Goal: Task Accomplishment & Management: Manage account settings

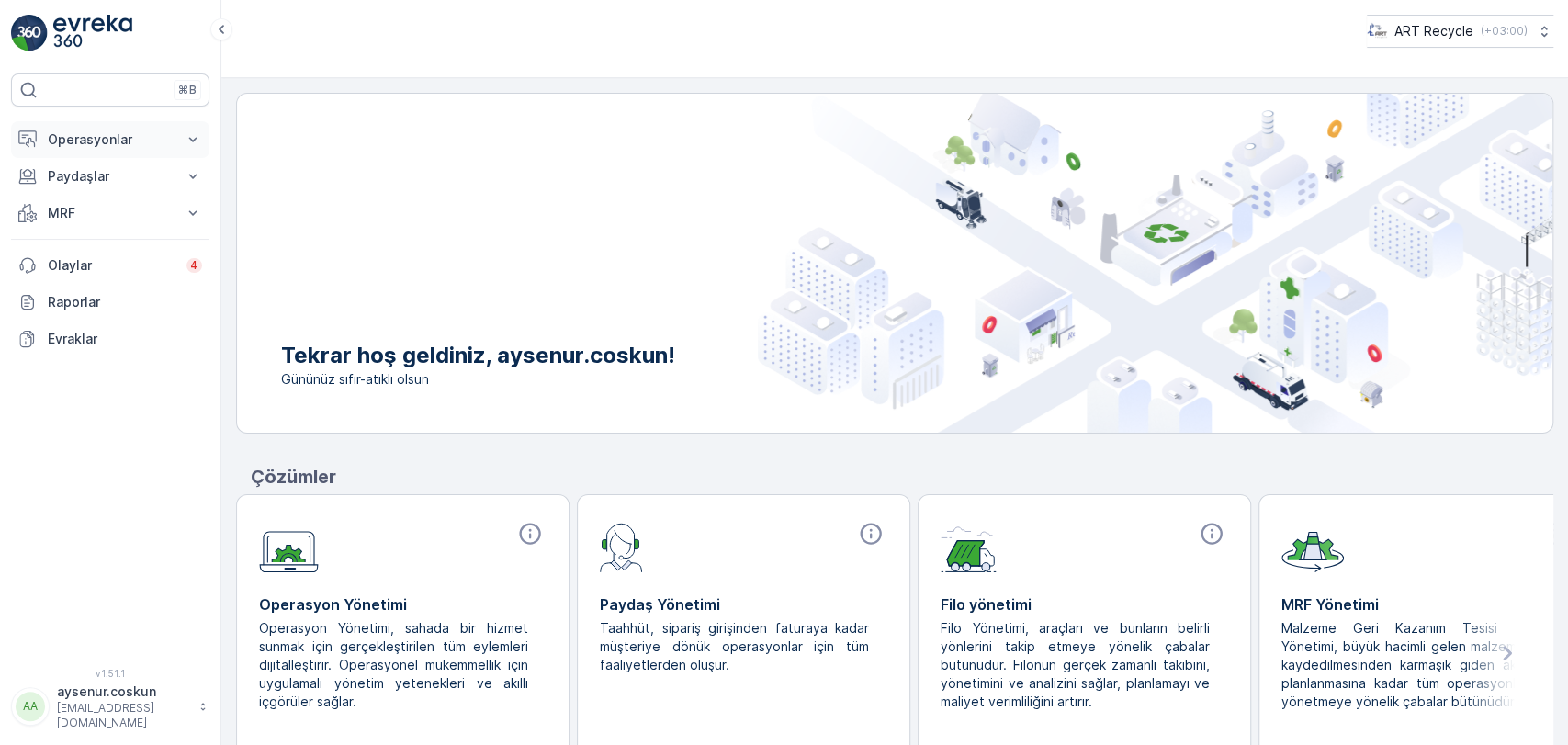
click at [148, 151] on button "Operasyonlar" at bounding box center [110, 139] width 198 height 37
click at [123, 222] on p "Rotalar & Görevler" at bounding box center [104, 222] width 114 height 18
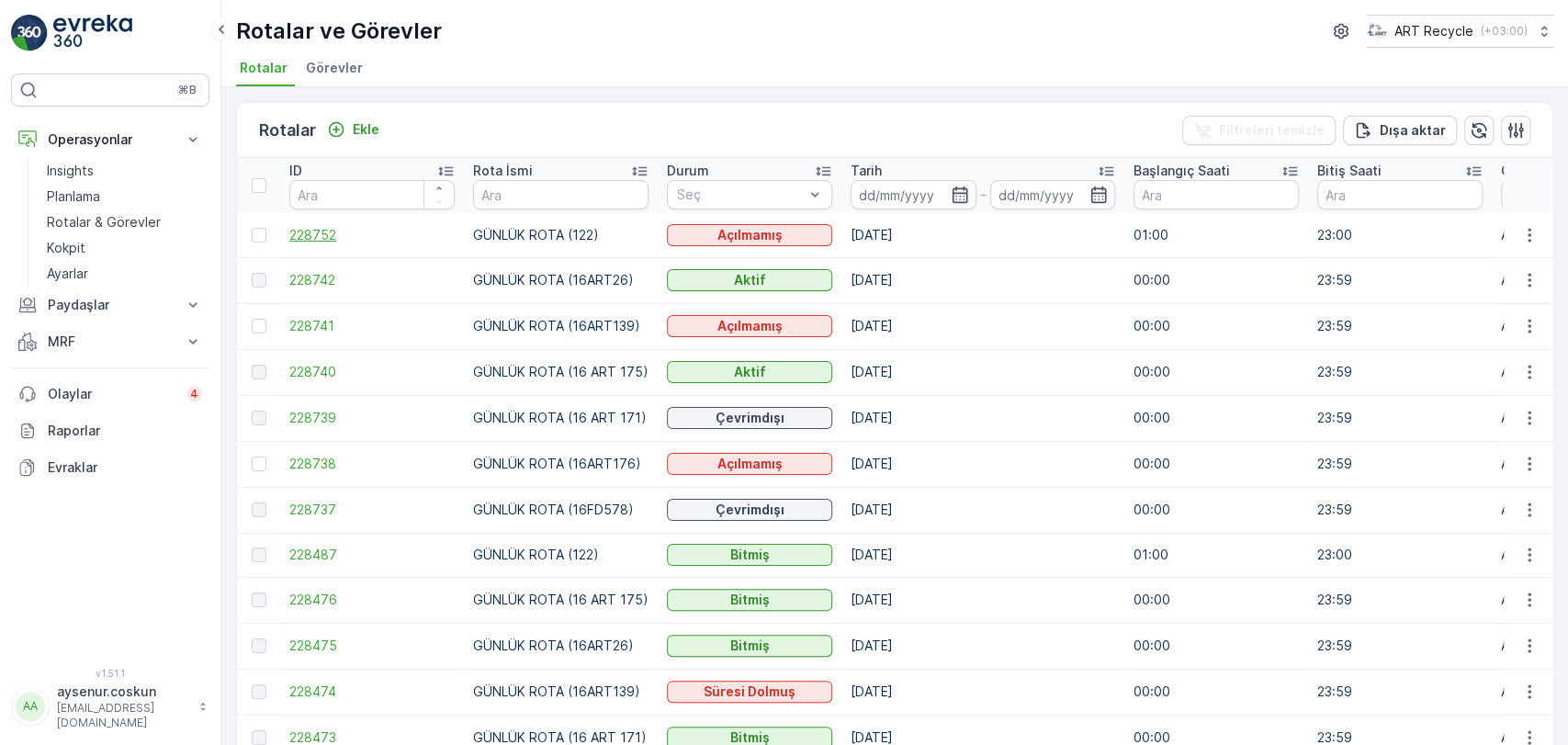
click at [312, 231] on span "228752" at bounding box center [371, 235] width 165 height 18
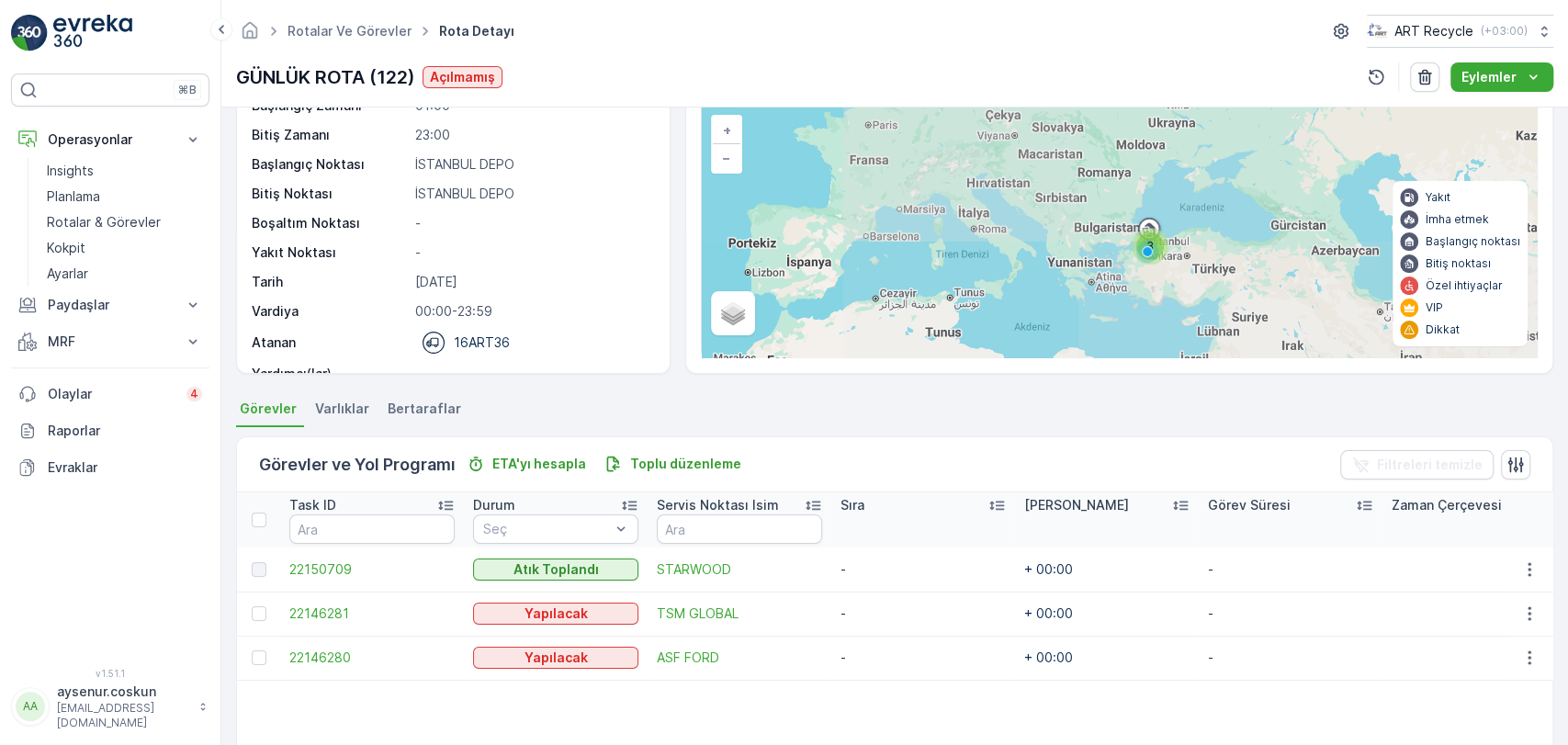
scroll to position [204, 0]
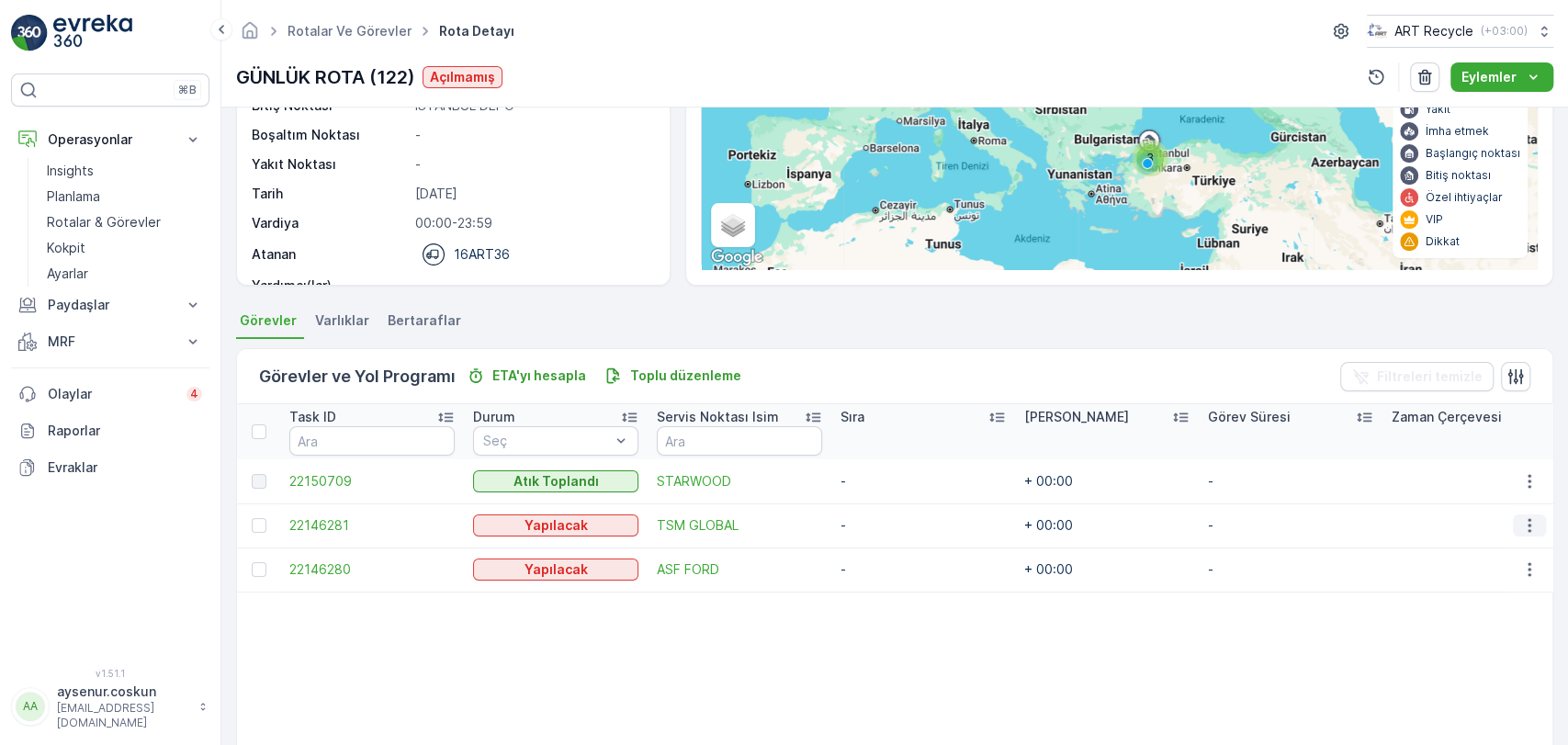
click at [1531, 523] on icon "button" at bounding box center [1529, 525] width 18 height 18
click at [1467, 641] on div "Rotadan kaldır" at bounding box center [1486, 629] width 161 height 26
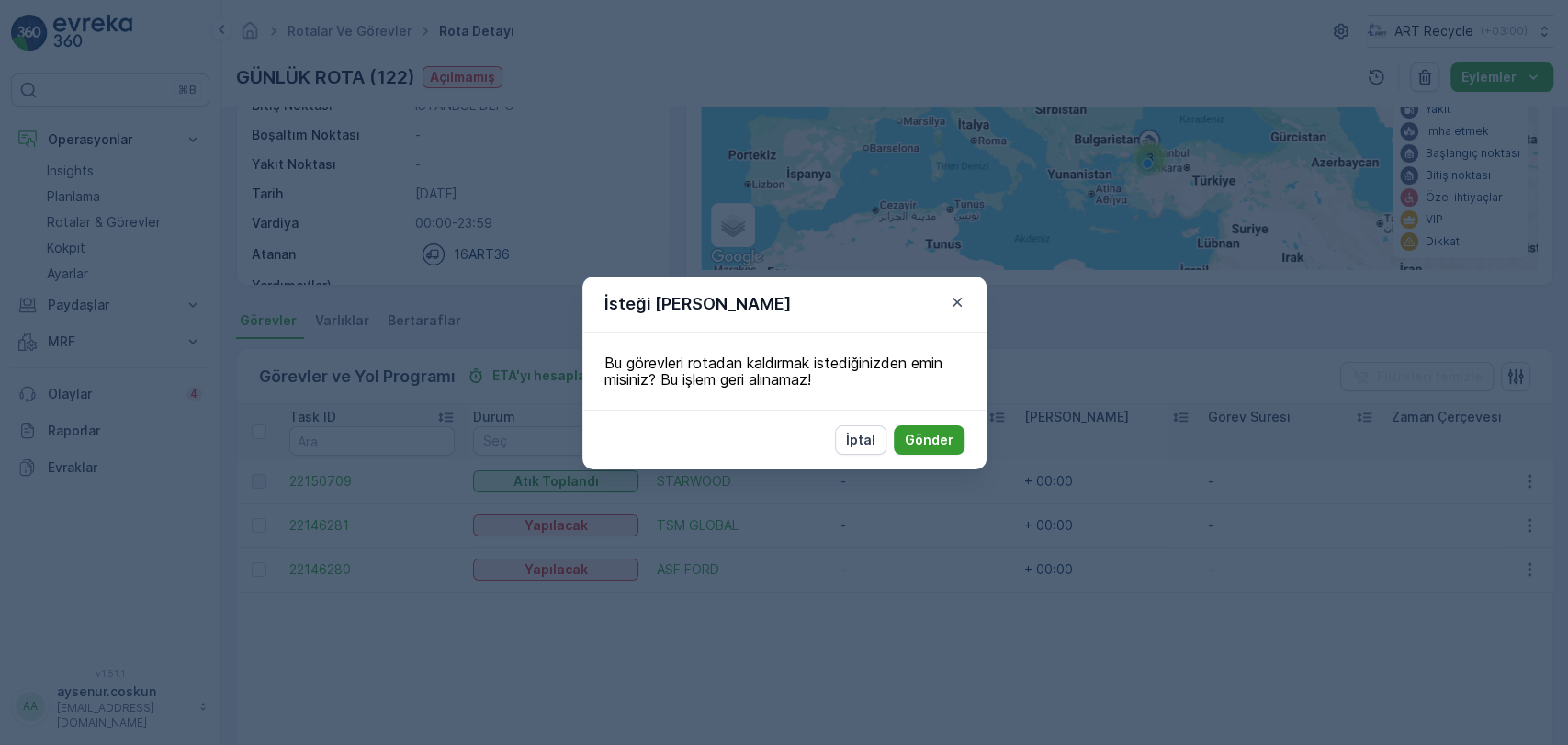
click at [936, 451] on button "Gönder" at bounding box center [929, 439] width 71 height 29
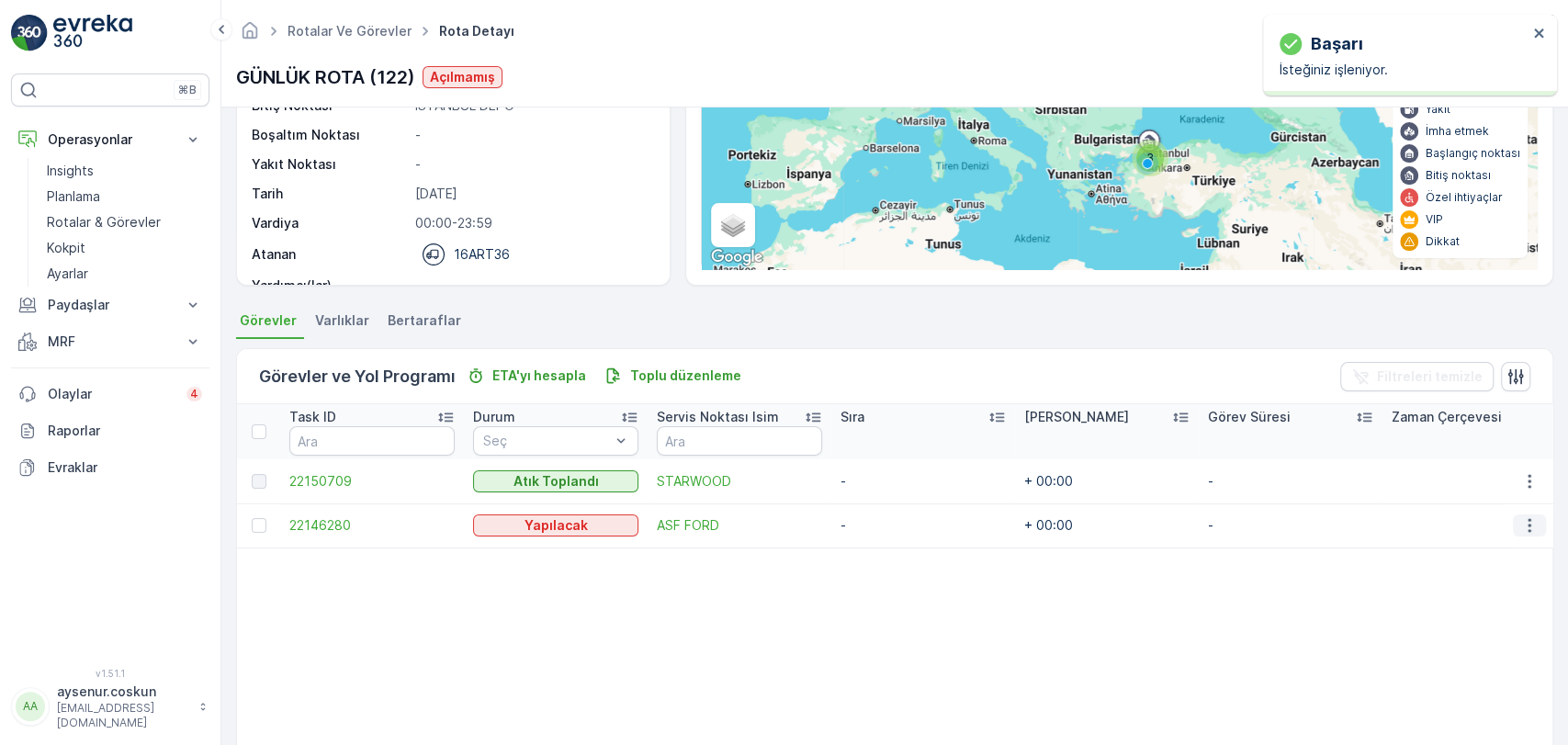
click at [1521, 520] on icon "button" at bounding box center [1529, 525] width 18 height 18
click at [1478, 635] on span "Rotadan kaldır" at bounding box center [1458, 629] width 88 height 18
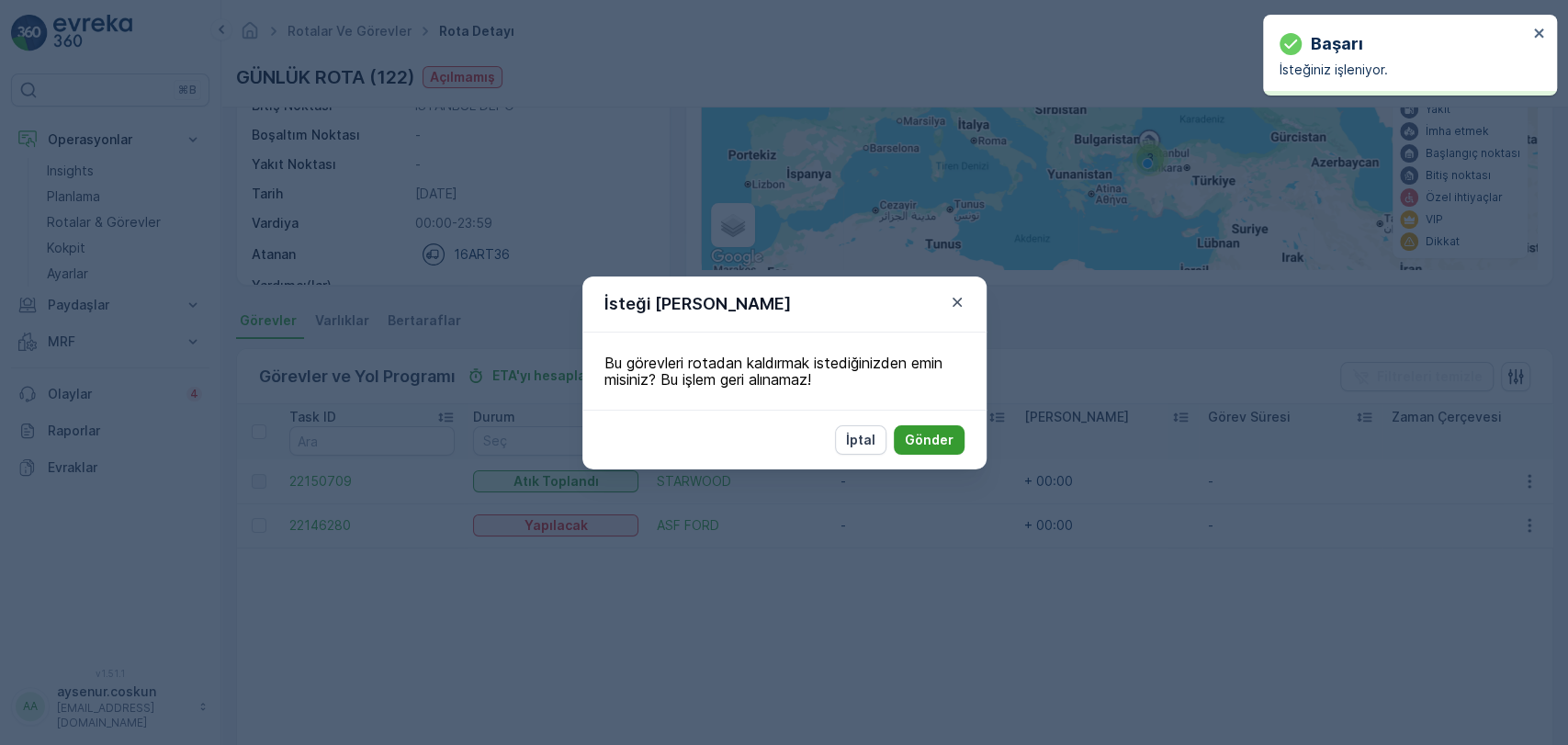
click at [937, 435] on p "Gönder" at bounding box center [929, 440] width 49 height 18
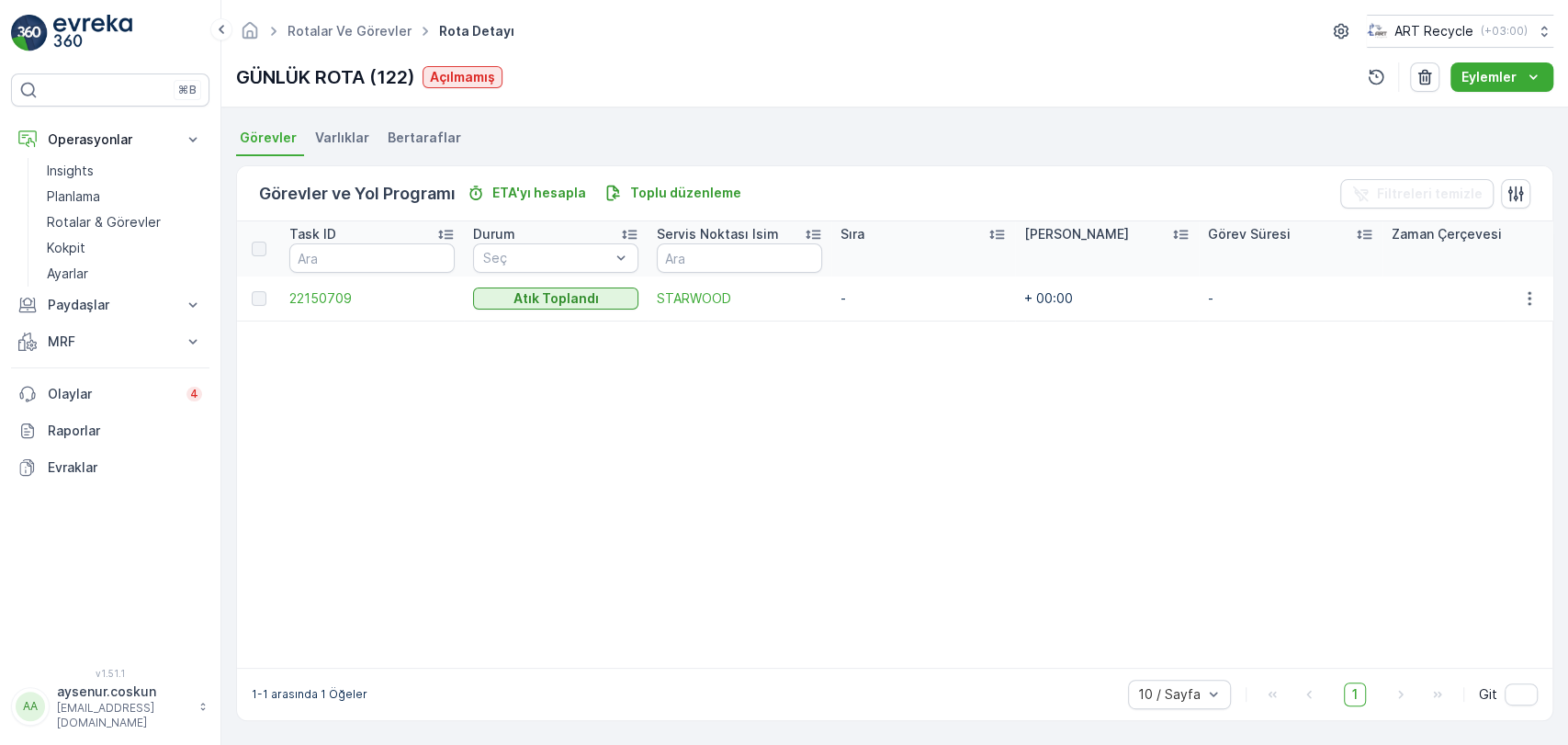
scroll to position [395, 0]
click at [1534, 289] on icon "button" at bounding box center [1529, 298] width 18 height 18
click at [1504, 315] on span "Daha fazla ayrıntı görün" at bounding box center [1487, 317] width 146 height 18
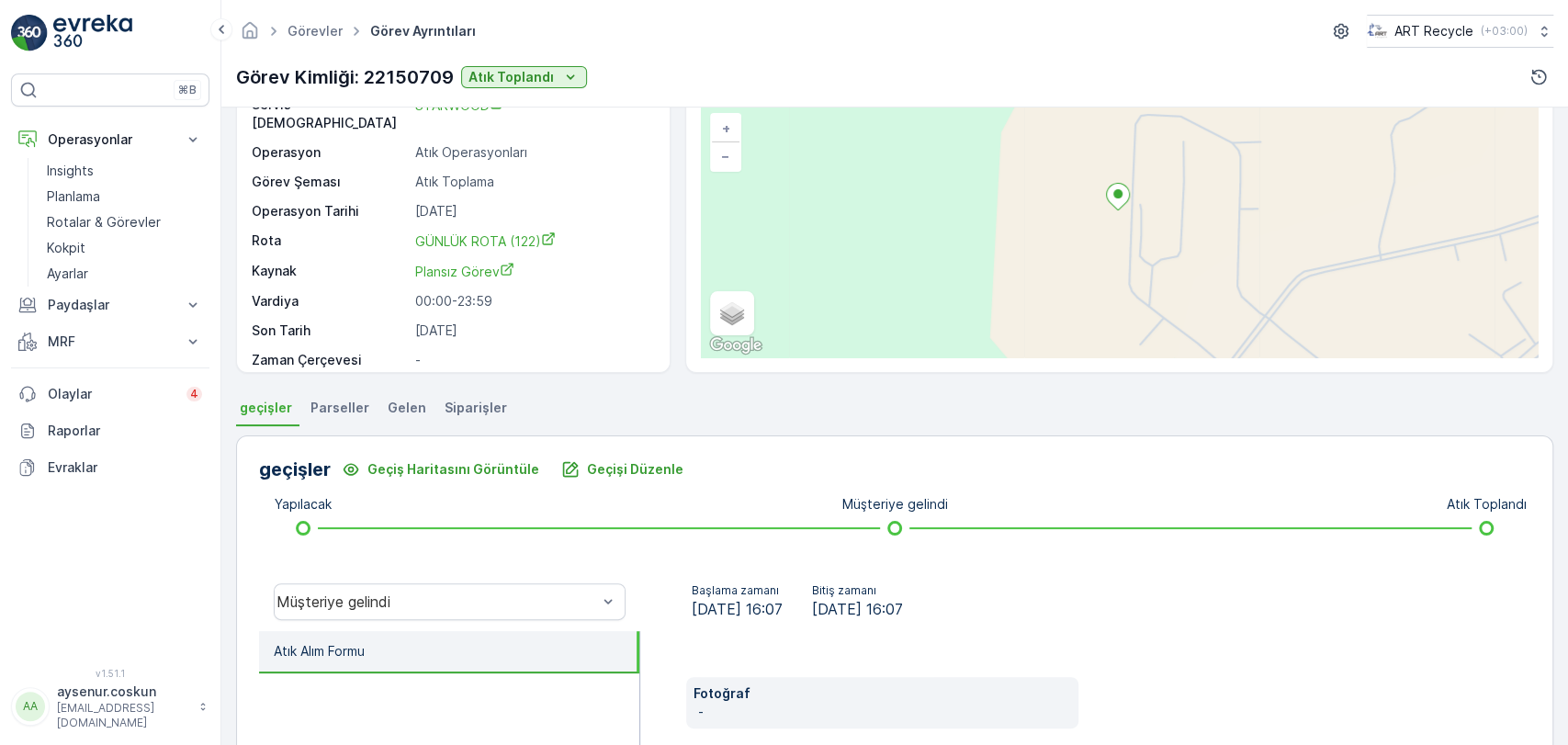
scroll to position [204, 0]
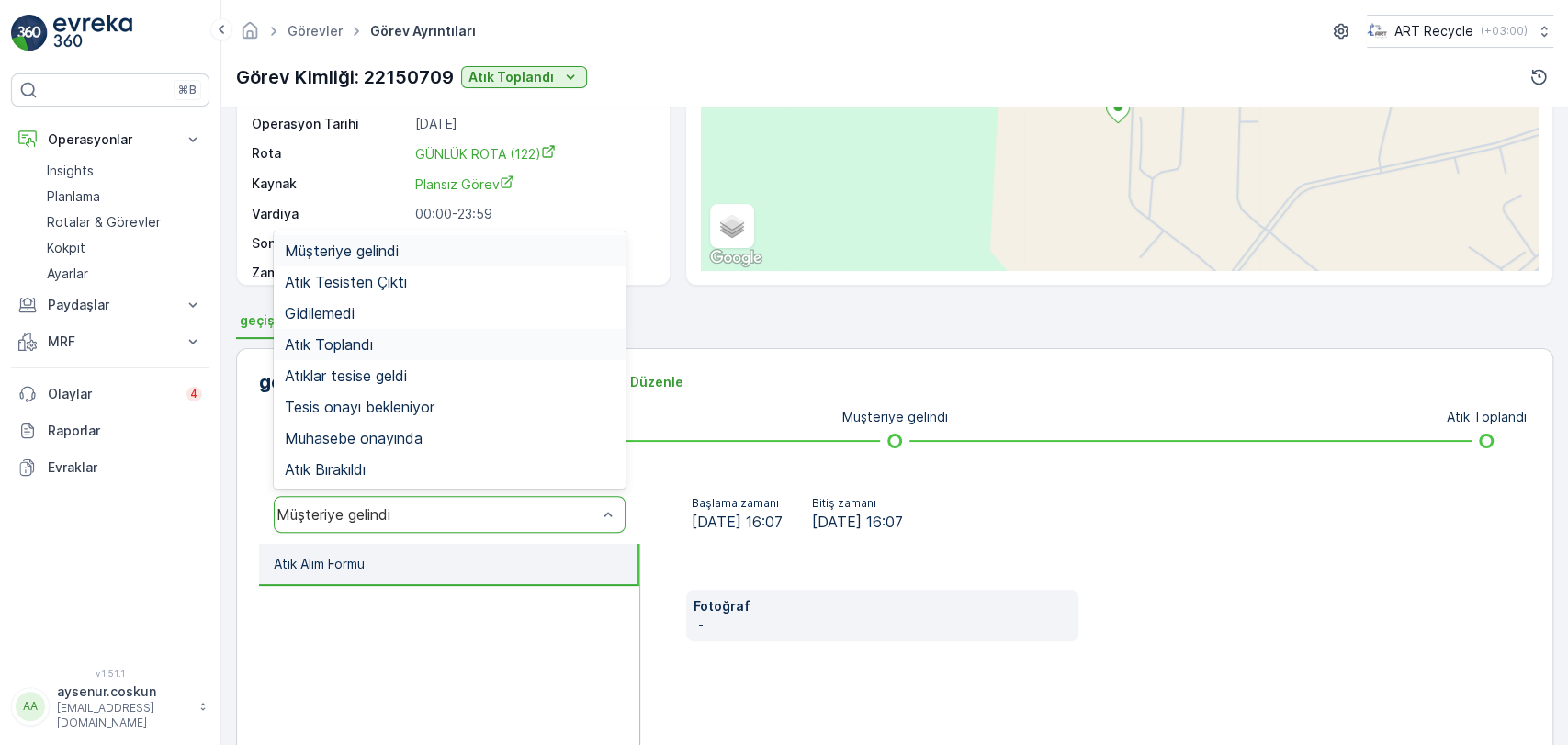
click at [345, 340] on span "Atık Toplandı" at bounding box center [329, 344] width 88 height 17
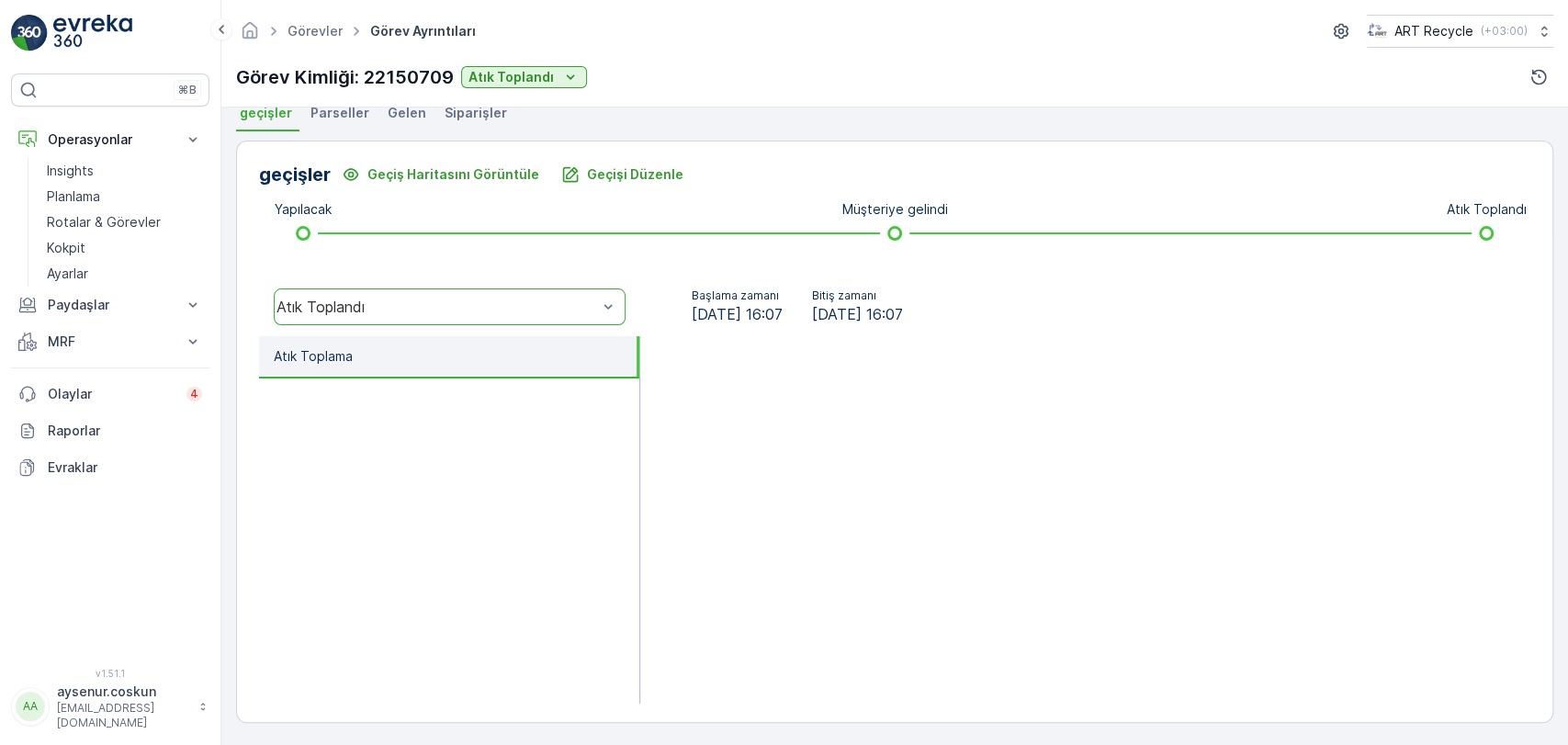
scroll to position [412, 0]
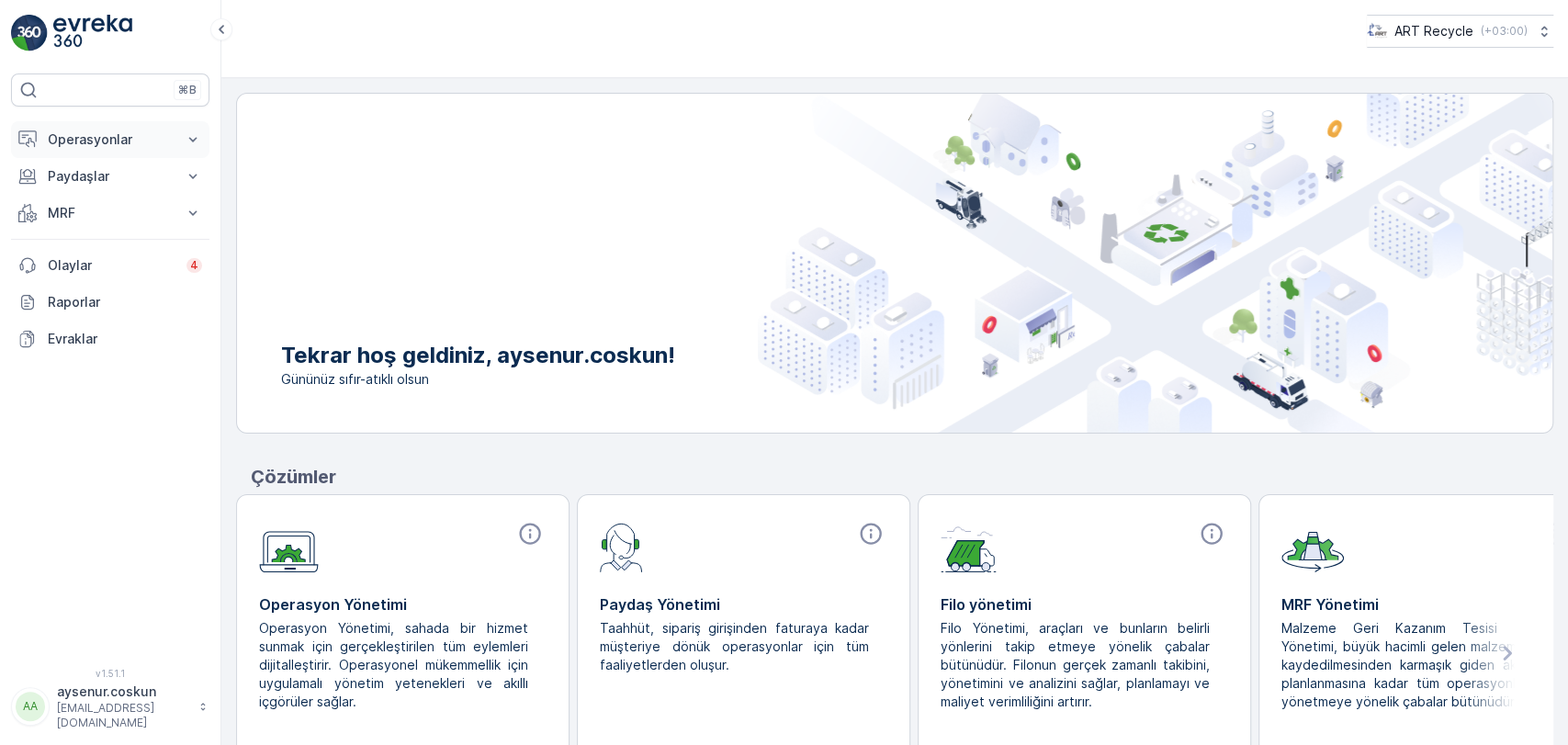
click at [174, 149] on button "Operasyonlar" at bounding box center [110, 139] width 198 height 37
click at [145, 223] on p "Rotalar & Görevler" at bounding box center [104, 222] width 114 height 18
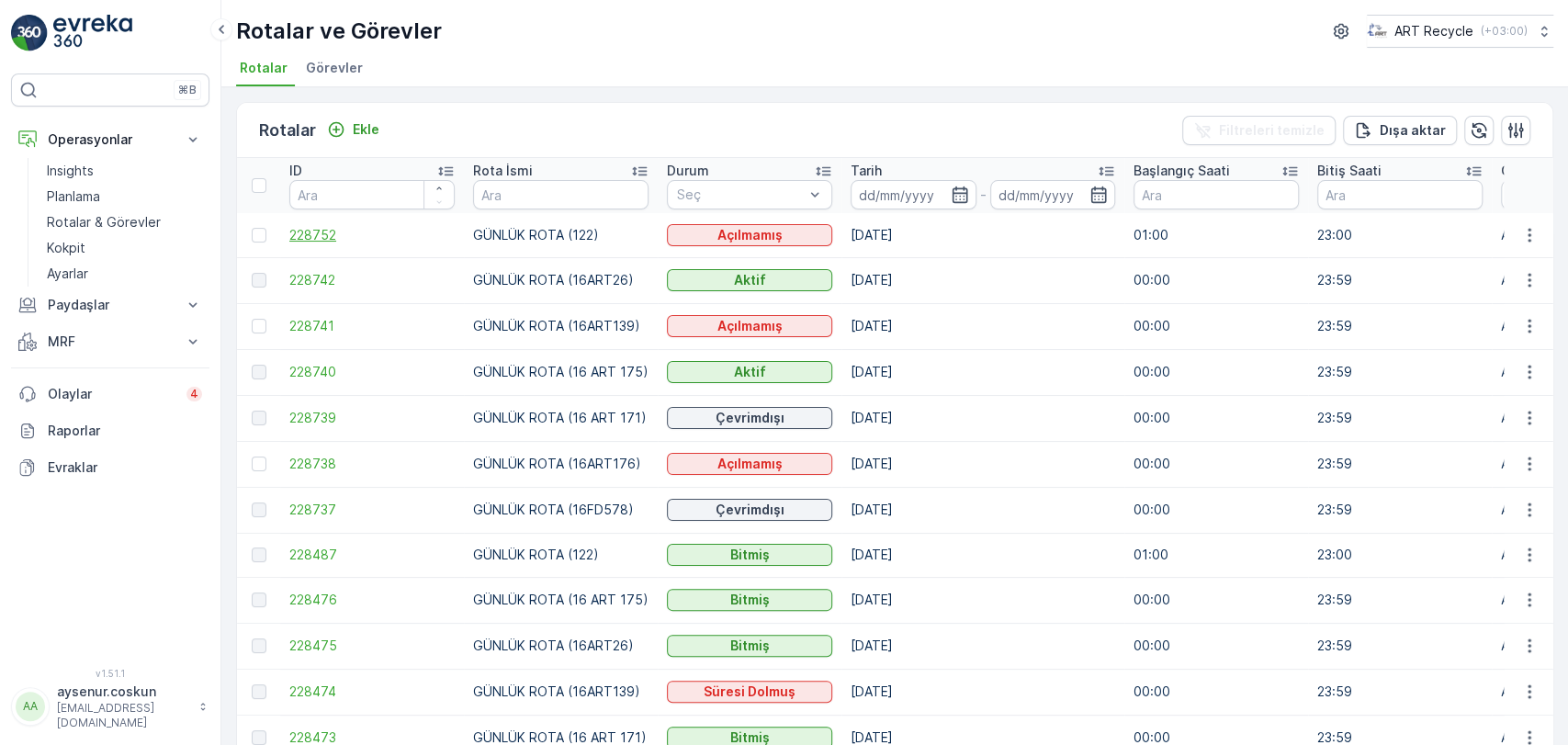
click at [321, 237] on span "228752" at bounding box center [371, 235] width 165 height 18
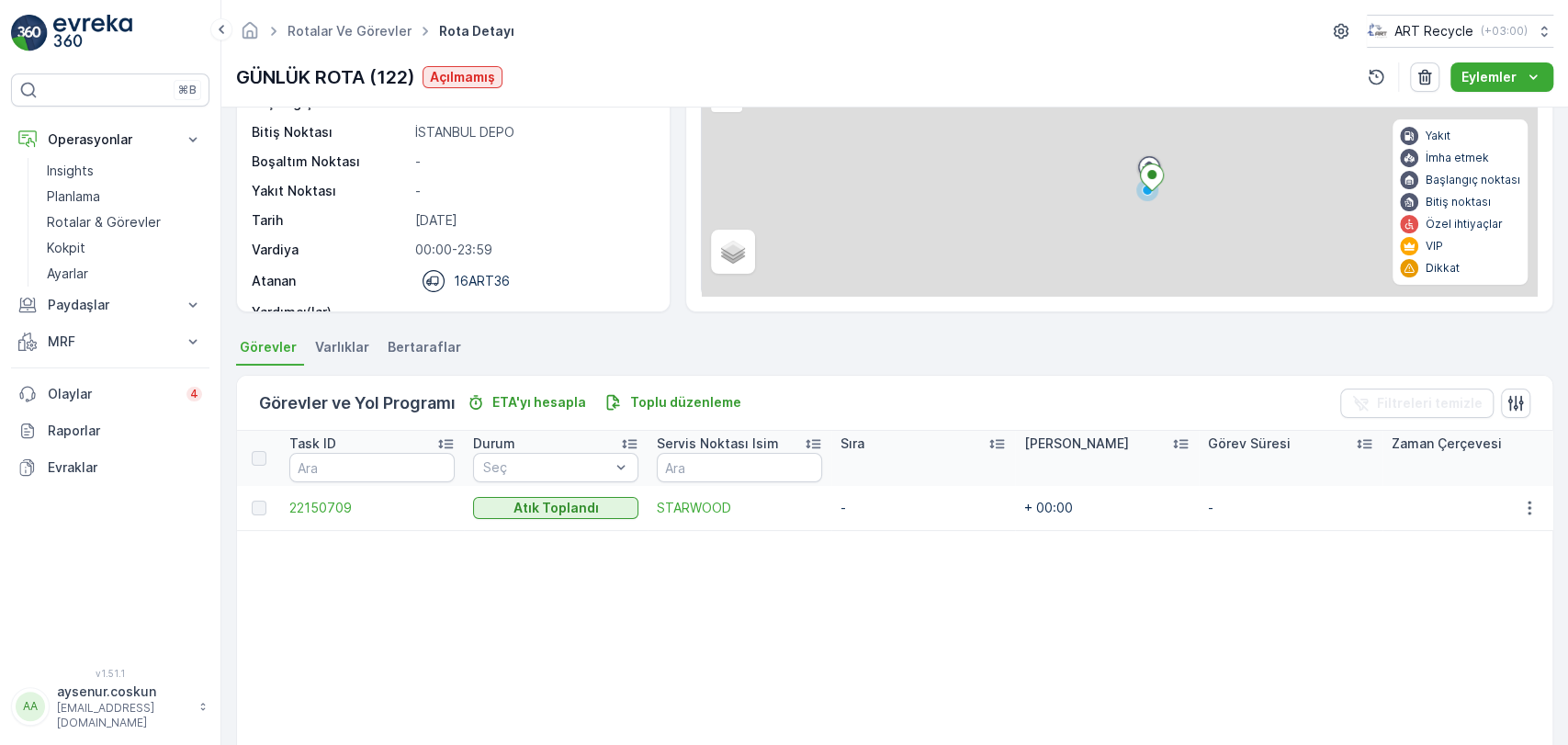
scroll to position [54, 0]
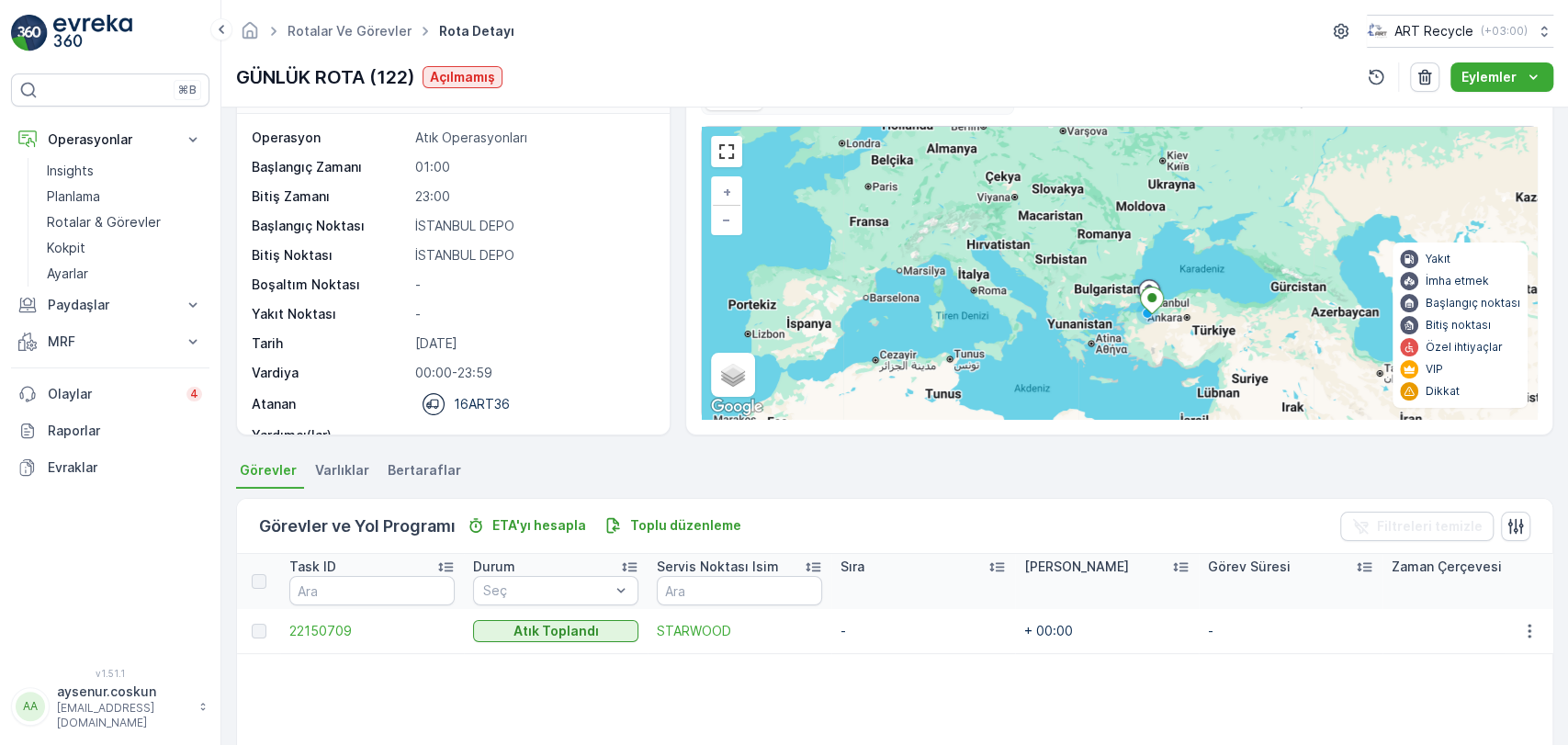
click at [85, 16] on img at bounding box center [92, 33] width 79 height 37
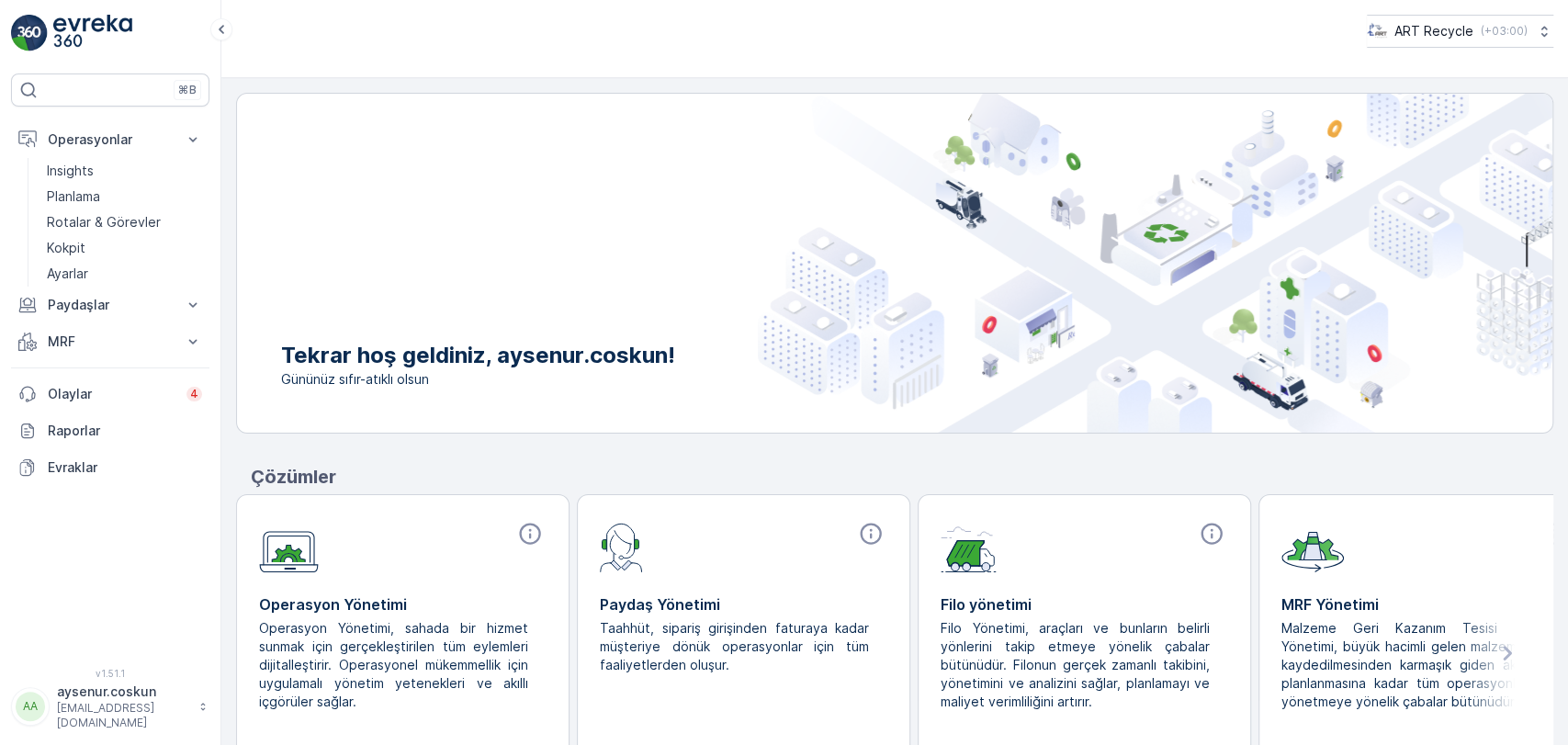
click at [132, 47] on link at bounding box center [110, 33] width 198 height 37
click at [103, 219] on p "Rotalar & Görevler" at bounding box center [104, 222] width 114 height 18
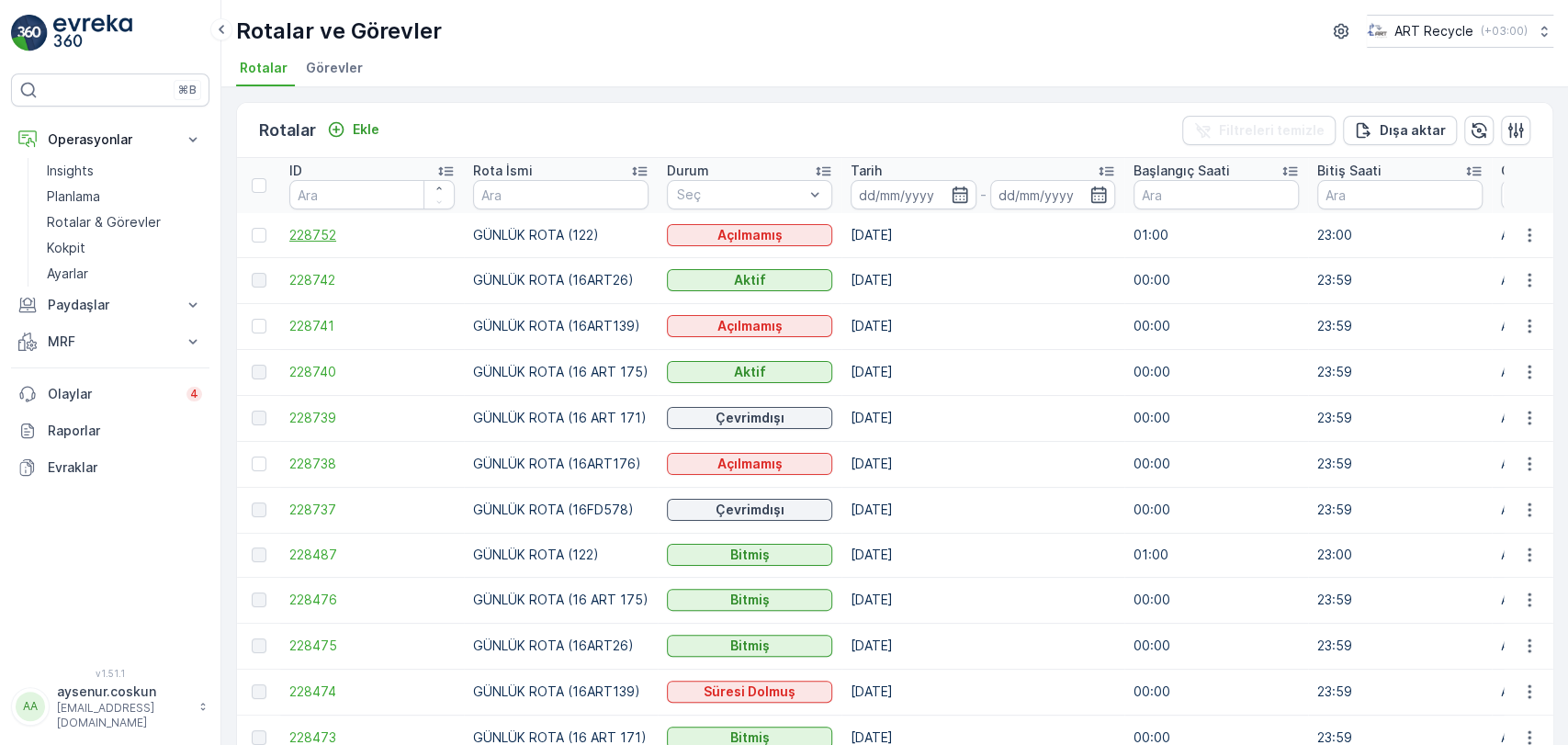
click at [329, 234] on span "228752" at bounding box center [371, 235] width 165 height 18
click at [323, 281] on span "228742" at bounding box center [371, 280] width 165 height 18
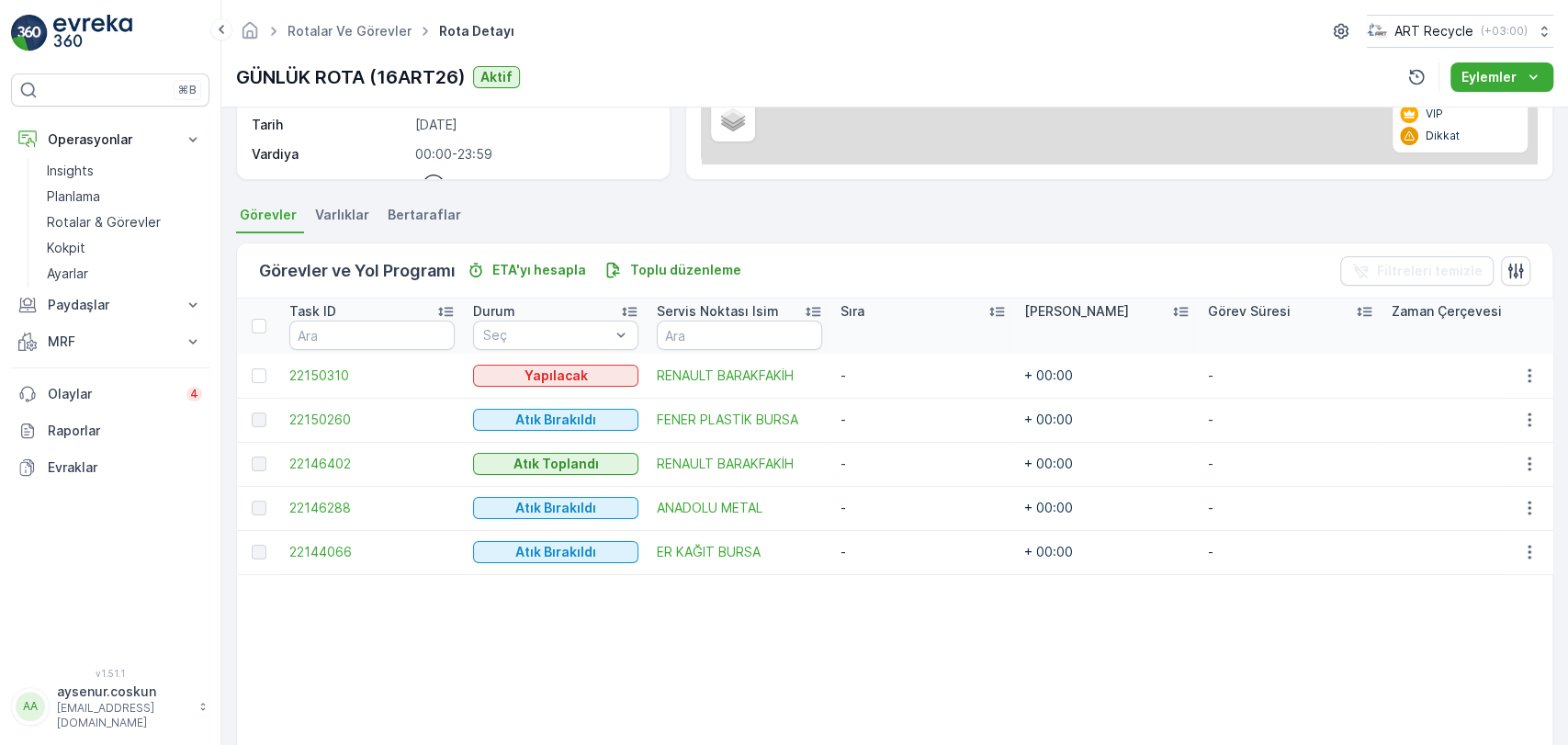
scroll to position [389, 0]
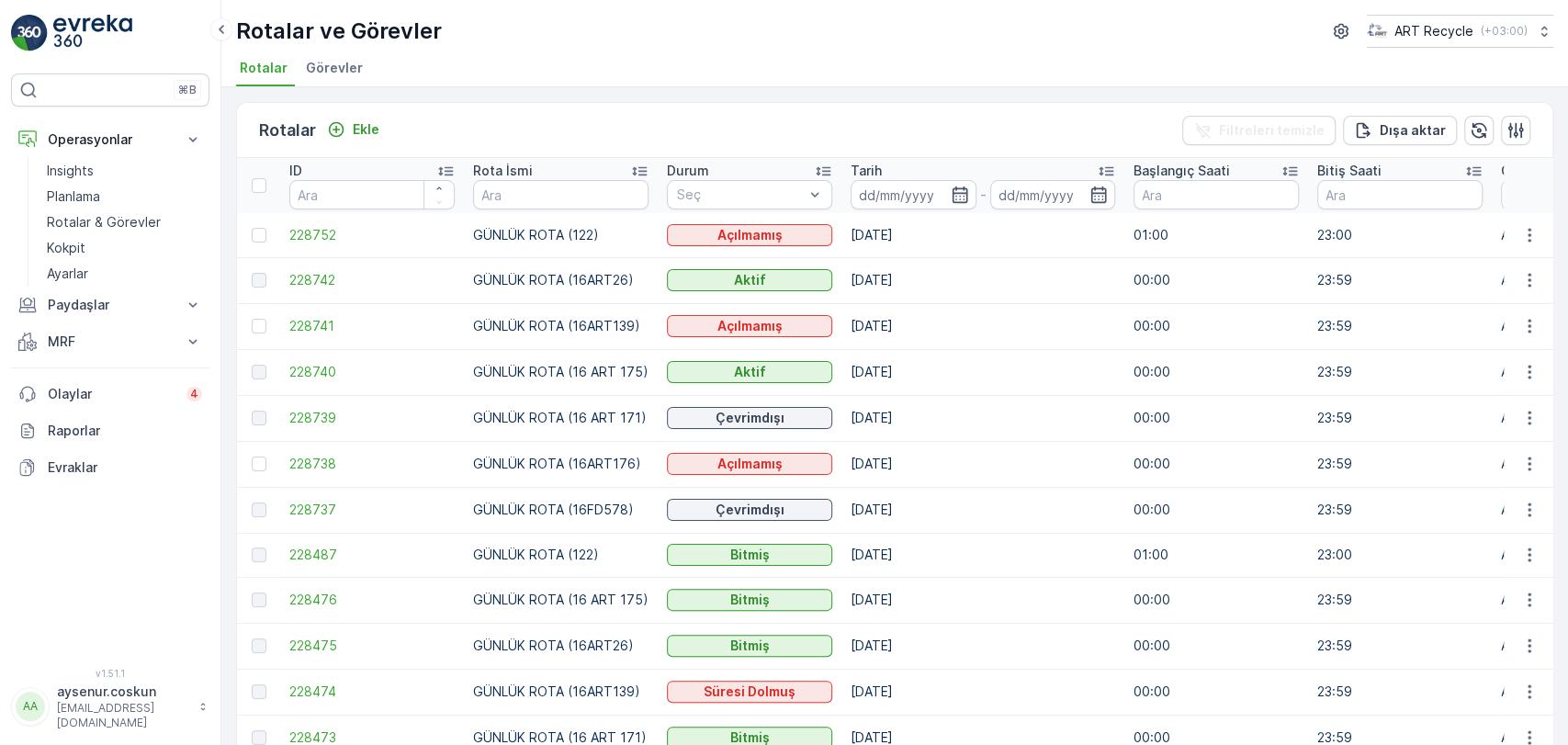
click at [92, 19] on img at bounding box center [92, 33] width 79 height 37
